Goal: Communication & Community: Answer question/provide support

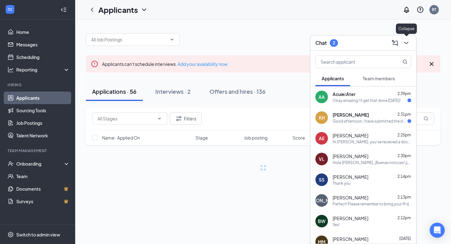
type input "[PERSON_NAME]"
click at [408, 38] on button at bounding box center [407, 43] width 10 height 10
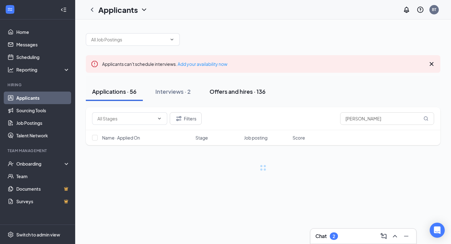
click at [254, 89] on div "Offers and hires · 136" at bounding box center [238, 91] width 56 height 8
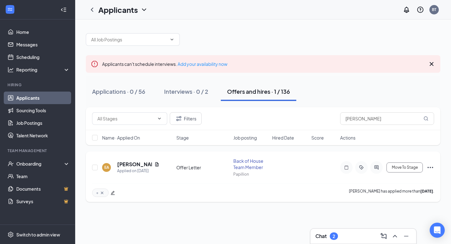
click at [384, 170] on div "Move To Stage" at bounding box center [387, 167] width 94 height 13
click at [376, 167] on icon "ActiveChat" at bounding box center [377, 167] width 8 height 5
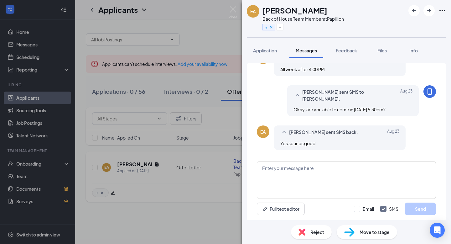
scroll to position [319, 0]
click at [376, 167] on textarea at bounding box center [346, 180] width 179 height 38
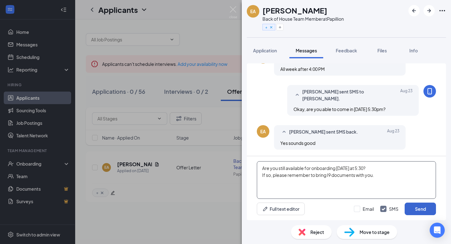
type textarea "Are you still available for onboarding [DATE] at 5:30? If so, please remember t…"
click at [419, 213] on button "Send" at bounding box center [420, 208] width 31 height 13
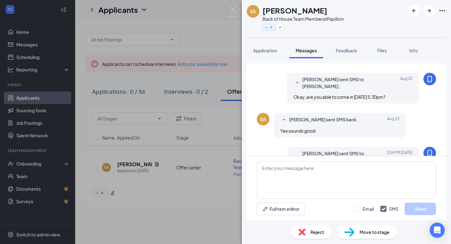
scroll to position [330, 0]
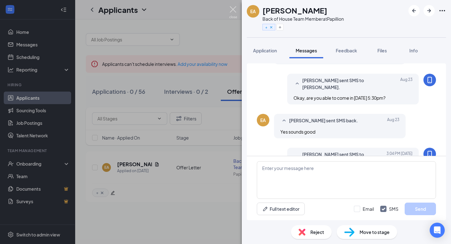
click at [234, 8] on img at bounding box center [233, 12] width 8 height 12
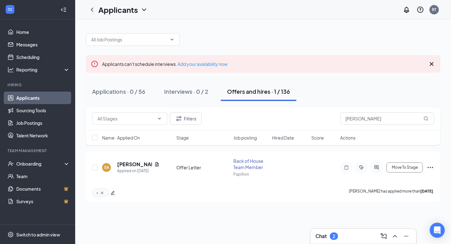
click at [333, 234] on div "2" at bounding box center [334, 236] width 8 height 8
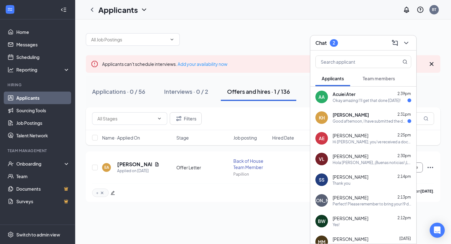
click at [375, 110] on div "KH [PERSON_NAME] 2:31pm Good afternoon, I have submitted the document you have …" at bounding box center [364, 117] width 106 height 21
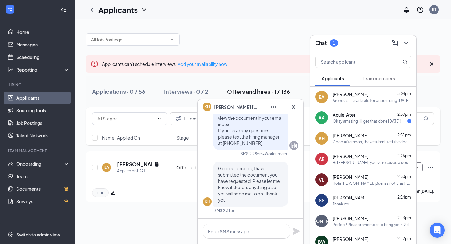
click at [245, 240] on div at bounding box center [251, 230] width 106 height 25
click at [245, 235] on textarea at bounding box center [247, 230] width 88 height 15
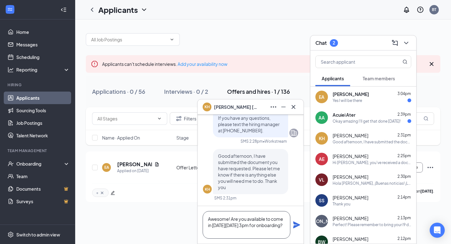
type textarea "Awesome! Are you available to come in [DATE][DATE] 3pm for onboarding?"
click at [297, 226] on icon "Plane" at bounding box center [296, 224] width 7 height 7
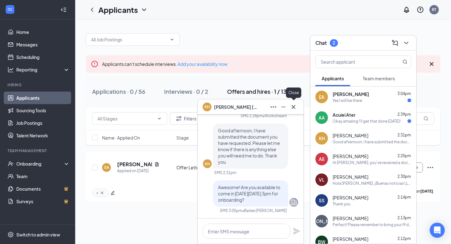
click at [294, 108] on icon "Cross" at bounding box center [294, 107] width 8 height 8
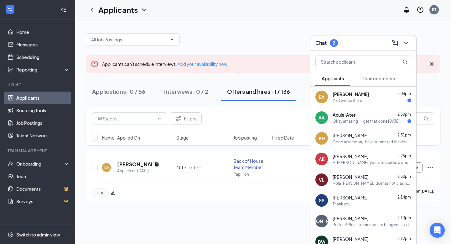
click at [356, 96] on span "[PERSON_NAME]" at bounding box center [351, 94] width 36 height 6
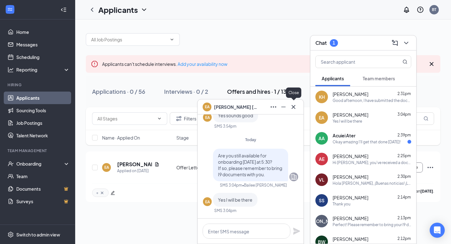
click at [291, 106] on icon "Cross" at bounding box center [294, 107] width 8 height 8
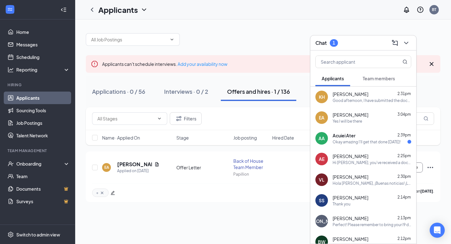
click at [371, 143] on div "Okay amazing I'll get that done [DATE]!" at bounding box center [367, 141] width 68 height 5
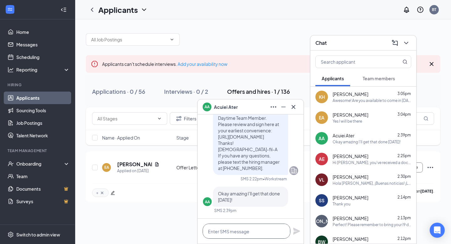
click at [233, 229] on textarea at bounding box center [247, 230] width 88 height 15
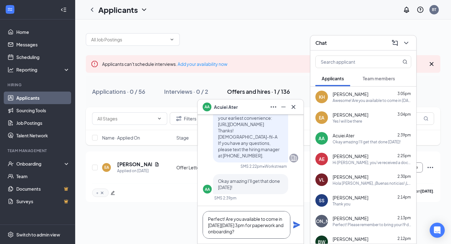
type textarea "Perfect! Are you available to come in [DATE][DATE] 3pm for paperwork and onboar…"
click at [297, 223] on icon "Plane" at bounding box center [296, 224] width 7 height 7
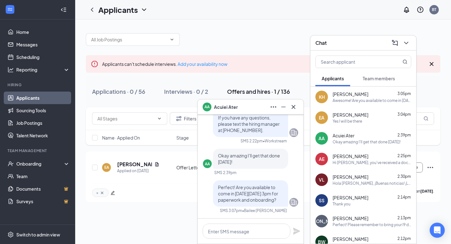
click at [363, 98] on div "Awesome! Are you available to come in [DATE][DATE] 3pm for onboarding?" at bounding box center [372, 100] width 79 height 5
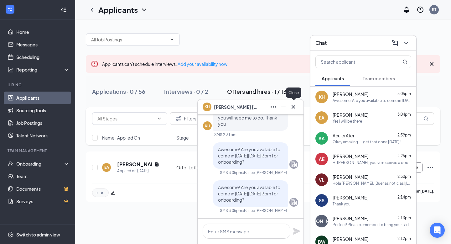
click at [295, 108] on icon "Cross" at bounding box center [294, 107] width 8 height 8
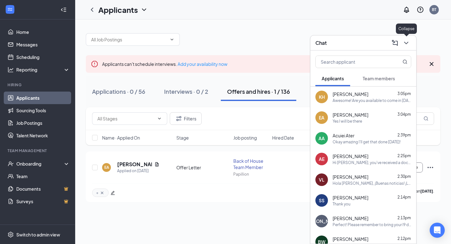
click at [407, 45] on icon "ChevronDown" at bounding box center [407, 43] width 8 height 8
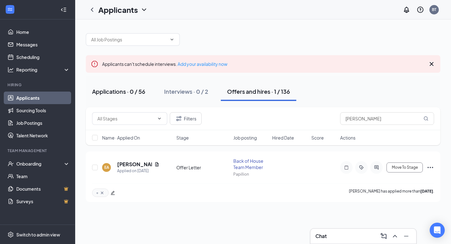
click at [132, 88] on div "Applications · 0 / 56" at bounding box center [118, 91] width 53 height 8
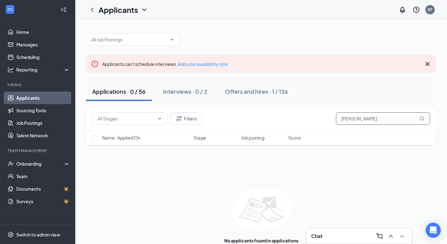
click at [365, 117] on input "[PERSON_NAME]" at bounding box center [383, 118] width 94 height 13
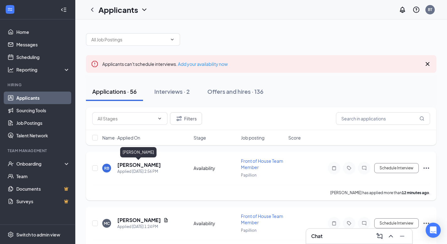
click at [150, 164] on h5 "[PERSON_NAME]" at bounding box center [139, 164] width 44 height 7
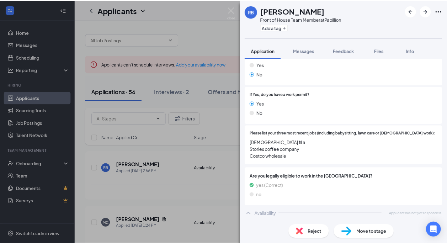
scroll to position [102, 0]
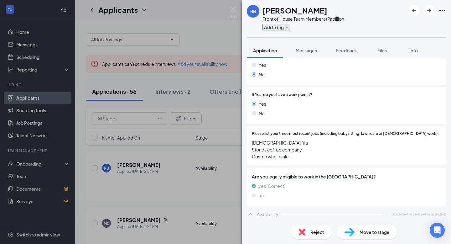
click at [282, 27] on button "Add a tag" at bounding box center [277, 27] width 28 height 7
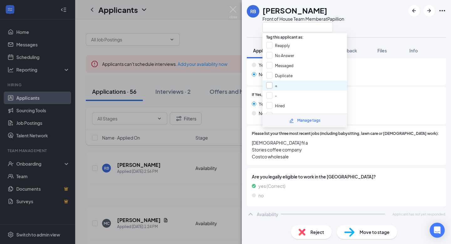
click at [271, 83] on input "+" at bounding box center [271, 85] width 11 height 7
checkbox input "true"
click at [233, 8] on img at bounding box center [233, 12] width 8 height 12
